Goal: Transaction & Acquisition: Purchase product/service

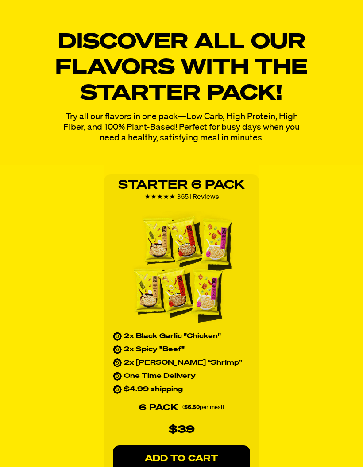
scroll to position [1125, 0]
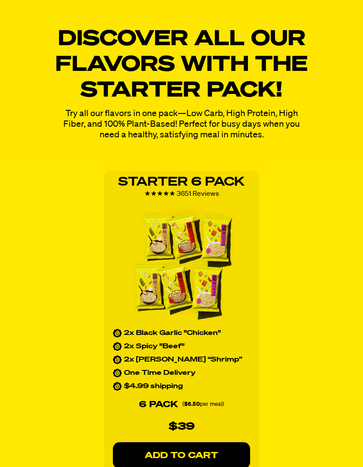
click at [214, 453] on p "ADD TO CART" at bounding box center [182, 455] width 102 height 9
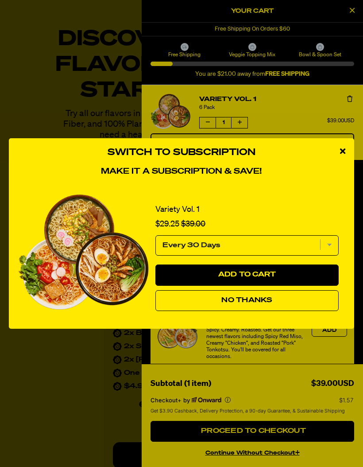
click at [279, 312] on button "No Thanks" at bounding box center [247, 300] width 183 height 21
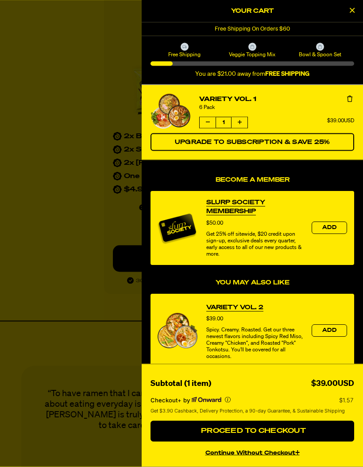
scroll to position [1322, 0]
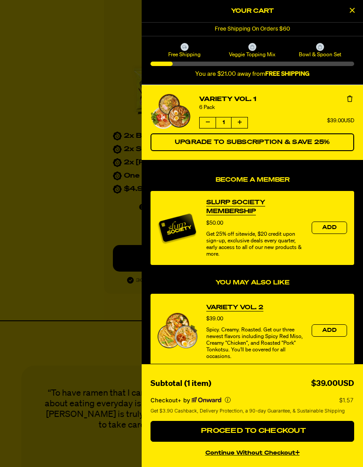
click at [320, 442] on button "Proceed to Checkout" at bounding box center [253, 431] width 204 height 21
click at [322, 442] on button "Proceed to Checkout" at bounding box center [253, 431] width 204 height 21
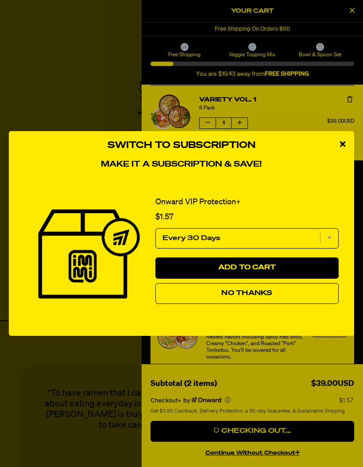
scroll to position [1354, 0]
